Goal: Task Accomplishment & Management: Manage account settings

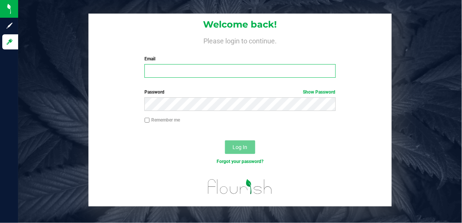
type input "[EMAIL_ADDRESS][DOMAIN_NAME]"
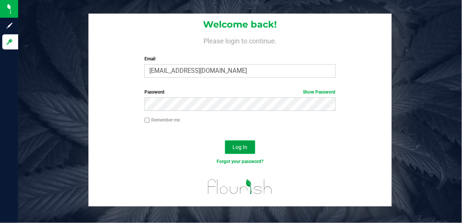
click at [243, 146] on span "Log In" at bounding box center [239, 147] width 15 height 6
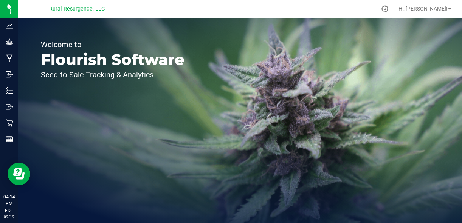
click at [245, 145] on div "Welcome to Flourish Software Seed-to-Sale Tracking & Analytics" at bounding box center [240, 120] width 444 height 205
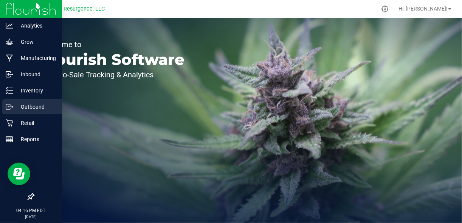
click at [11, 111] on div "Outbound" at bounding box center [32, 106] width 60 height 15
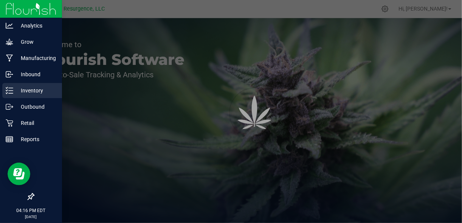
click at [29, 84] on div "Inventory" at bounding box center [32, 90] width 60 height 15
click at [29, 90] on p "Inventory" at bounding box center [35, 90] width 45 height 9
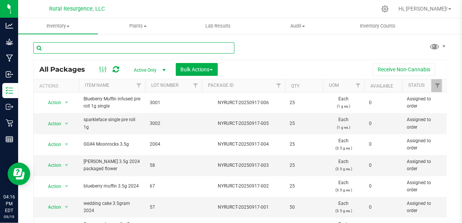
click at [101, 46] on input "text" at bounding box center [133, 47] width 201 height 11
type input "anvil"
click at [103, 42] on input "anvil" at bounding box center [133, 47] width 201 height 11
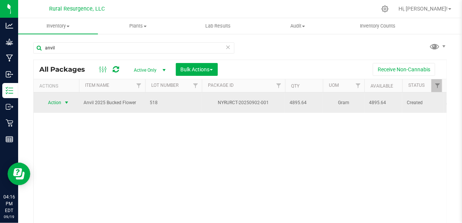
click at [67, 100] on span "select" at bounding box center [66, 103] width 6 height 6
click at [64, 97] on span "select" at bounding box center [66, 102] width 9 height 11
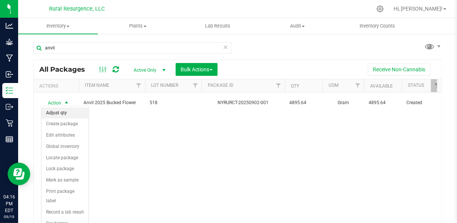
click at [66, 111] on li "Adjust qty" at bounding box center [65, 113] width 47 height 11
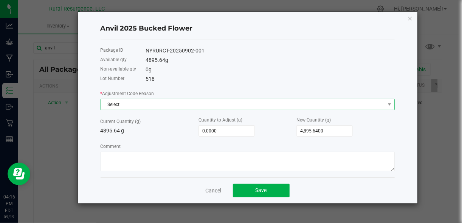
click at [136, 106] on span "Select" at bounding box center [243, 104] width 284 height 11
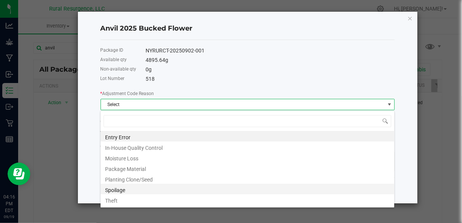
scroll to position [19, 0]
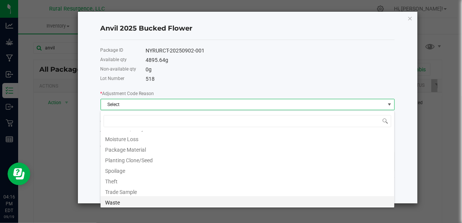
click at [134, 202] on li "Waste" at bounding box center [248, 202] width 294 height 11
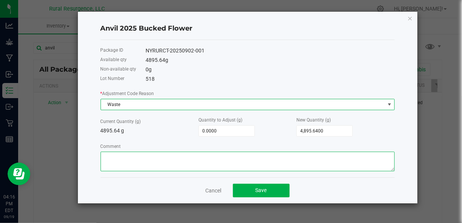
click at [154, 158] on textarea "Comment" at bounding box center [248, 162] width 294 height 20
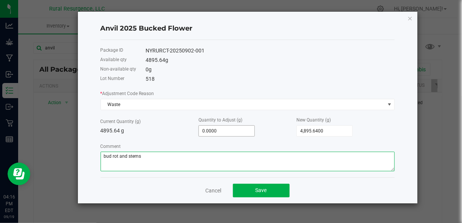
type textarea "bud rot and stems"
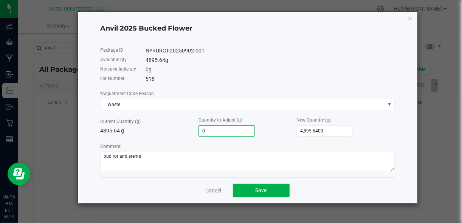
click at [211, 135] on input "0" at bounding box center [227, 131] width 56 height 11
type input "-2"
type input "4,893.6400"
type input "-20"
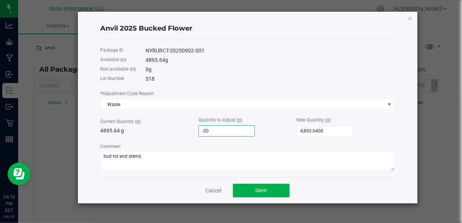
type input "4,875.6400"
type input "-200"
type input "4,695.6400"
type input "-200.0000"
click at [250, 191] on button "Save" at bounding box center [261, 191] width 57 height 14
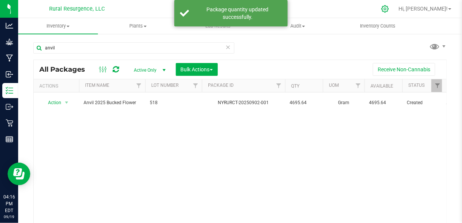
click at [389, 12] on icon at bounding box center [385, 9] width 8 height 8
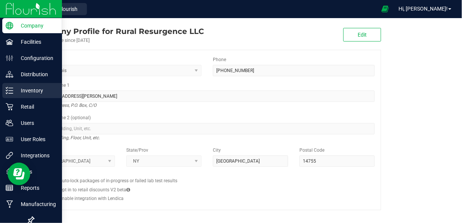
click at [23, 94] on p "Inventory" at bounding box center [35, 90] width 45 height 9
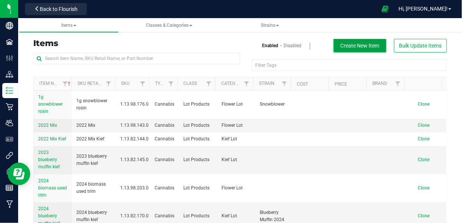
click at [358, 46] on span "Create New Item" at bounding box center [359, 46] width 39 height 6
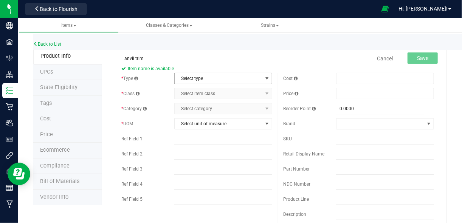
type input "anvil trim"
click at [224, 79] on span "Select type" at bounding box center [219, 78] width 88 height 11
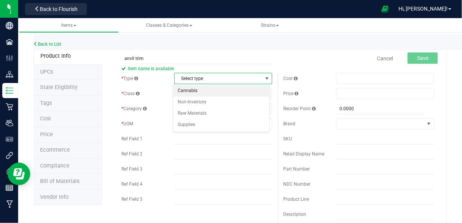
click at [215, 93] on li "Cannabis" at bounding box center [221, 90] width 96 height 11
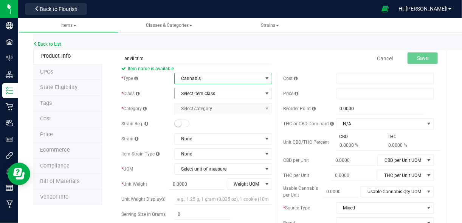
click at [219, 95] on span "Select item class" at bounding box center [219, 93] width 88 height 11
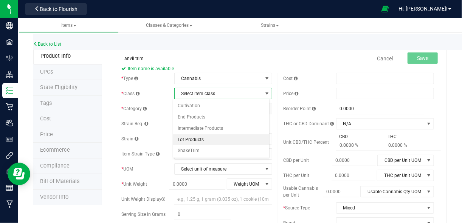
click at [212, 138] on li "Lot Products" at bounding box center [221, 140] width 96 height 11
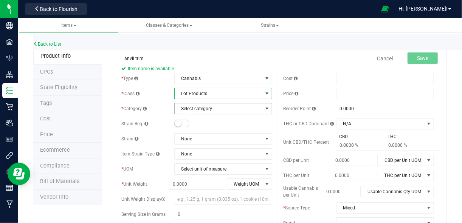
click at [217, 107] on span "Select category" at bounding box center [219, 109] width 88 height 11
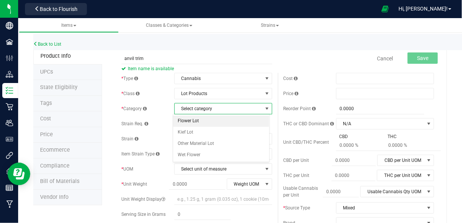
click at [214, 124] on li "Flower Lot" at bounding box center [221, 121] width 96 height 11
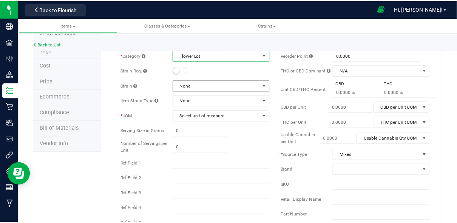
scroll to position [54, 0]
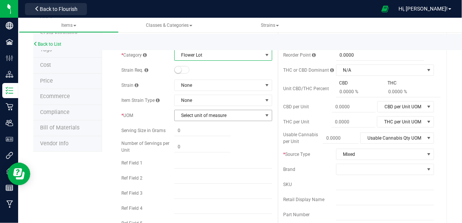
click at [263, 110] on span "Select unit of measure" at bounding box center [223, 115] width 98 height 11
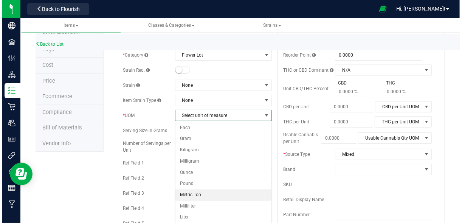
scroll to position [7, 0]
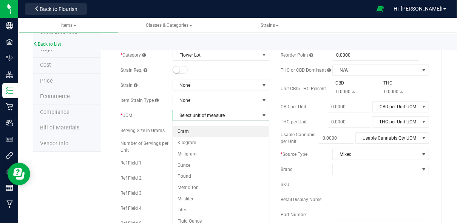
click at [229, 133] on li "Gram" at bounding box center [221, 131] width 96 height 11
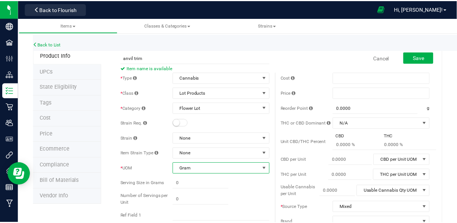
scroll to position [0, 0]
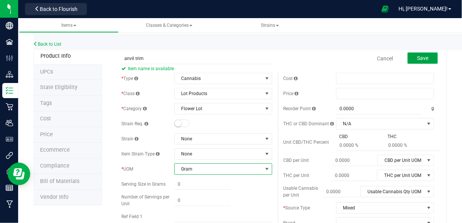
click at [420, 58] on span "Save" at bounding box center [422, 58] width 11 height 6
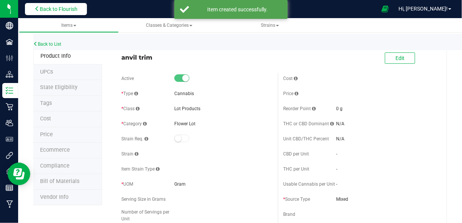
click at [63, 9] on span "Back to Flourish" at bounding box center [59, 9] width 38 height 6
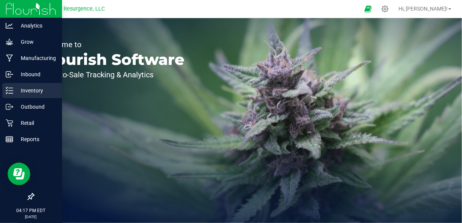
click at [11, 91] on icon at bounding box center [10, 91] width 8 height 8
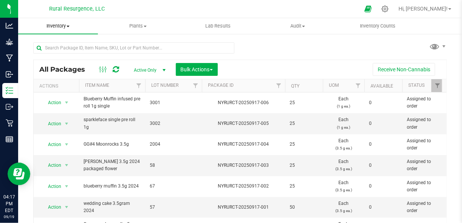
click at [67, 28] on span "Inventory" at bounding box center [58, 26] width 80 height 7
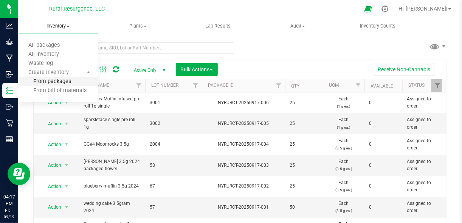
click at [52, 84] on span "From packages" at bounding box center [44, 82] width 53 height 6
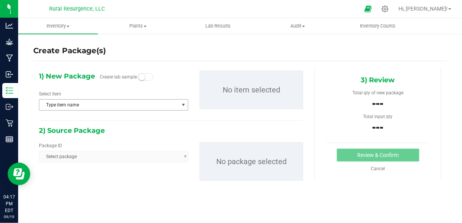
click at [111, 104] on span "Type item name" at bounding box center [108, 105] width 139 height 11
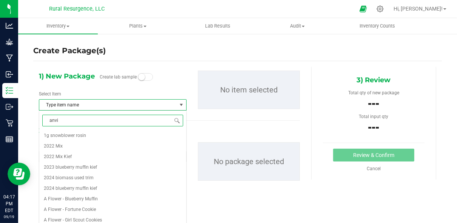
type input "anvil"
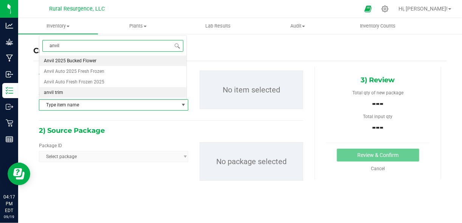
click at [104, 89] on li "anvil trim" at bounding box center [112, 92] width 147 height 11
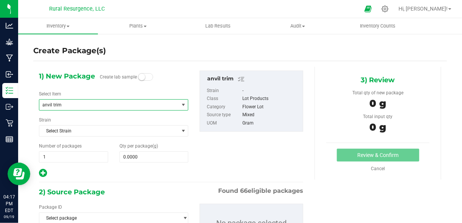
scroll to position [38, 0]
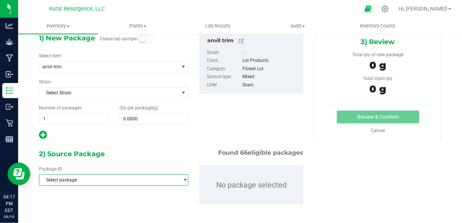
click at [105, 178] on span "Select package" at bounding box center [108, 180] width 139 height 11
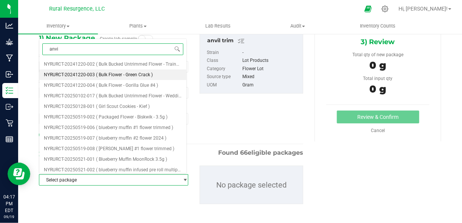
type input "anvil"
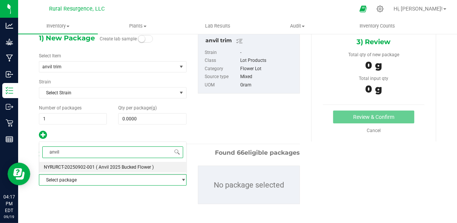
click at [122, 167] on span "( Anvil 2025 Bucked Flower )" at bounding box center [125, 167] width 58 height 5
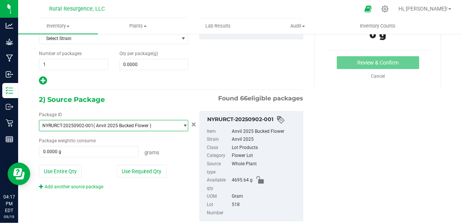
scroll to position [94, 0]
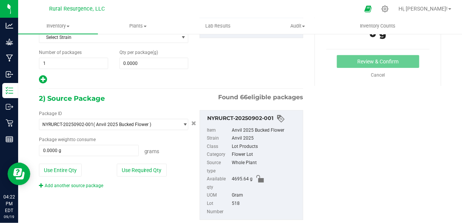
click at [418, 96] on div "1) New Package Create lab sample Select Item anvil trim 1g snowblower rosin 202…" at bounding box center [239, 104] width 413 height 263
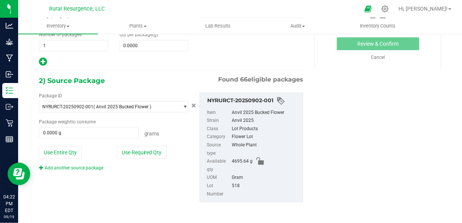
click at [118, 138] on div "Package ID NYRURCT-20250902-001 ( Anvil 2025 Bucked Flower ) NYRURCT-20250521-0…" at bounding box center [113, 132] width 161 height 79
click at [116, 127] on span "0.0000 g 0" at bounding box center [89, 132] width 100 height 11
click at [116, 128] on input "text" at bounding box center [88, 133] width 99 height 11
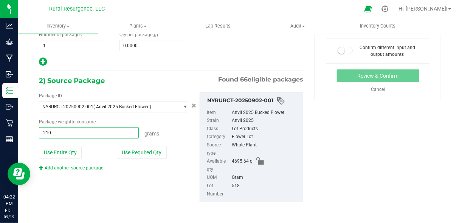
type input "2105"
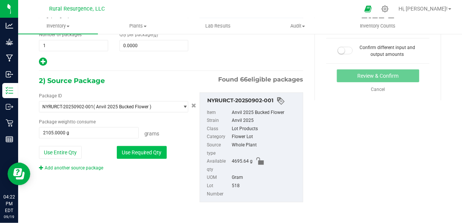
click at [153, 151] on button "Use Required Qty" at bounding box center [142, 152] width 50 height 13
type input "0.0000 g"
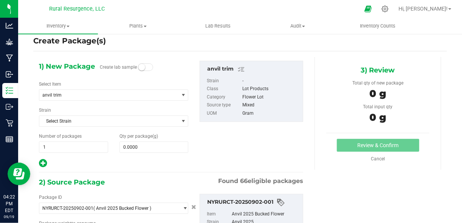
scroll to position [10, 0]
click at [137, 149] on span at bounding box center [153, 147] width 69 height 11
click at [137, 149] on input "text" at bounding box center [154, 147] width 68 height 11
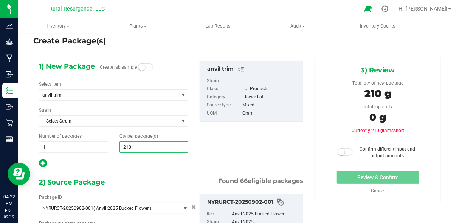
type input "2105"
type input "2,105.0000"
click at [325, 218] on div "1) New Package Create lab sample Select Item anvil trim 1g snowblower rosin 202…" at bounding box center [239, 188] width 413 height 263
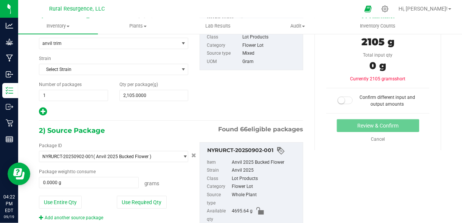
scroll to position [63, 0]
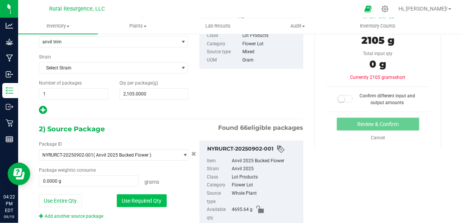
click at [145, 199] on button "Use Required Qty" at bounding box center [142, 201] width 50 height 13
type input "2105.0000 g"
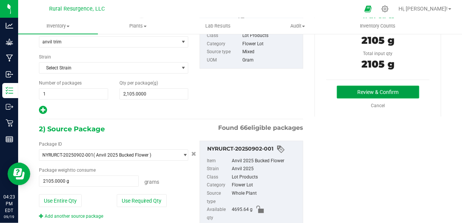
click at [360, 92] on button "Review & Confirm" at bounding box center [378, 92] width 82 height 13
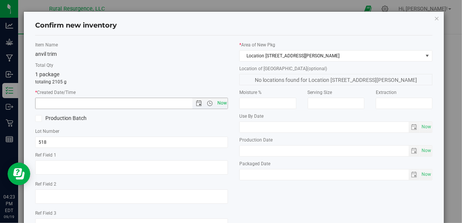
click at [215, 101] on span "Now" at bounding box center [221, 103] width 13 height 11
type input "[DATE] 4:23 PM"
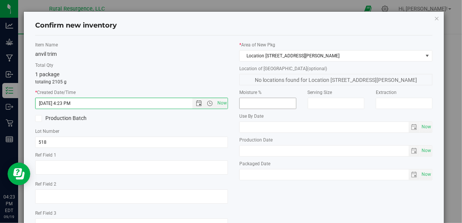
scroll to position [58, 0]
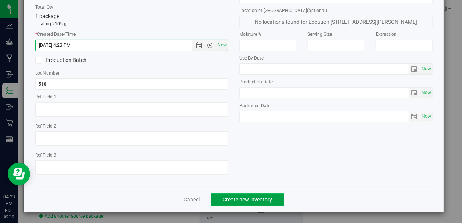
click at [223, 204] on button "Create new inventory" at bounding box center [247, 199] width 73 height 13
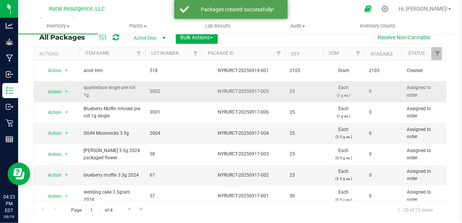
scroll to position [32, 0]
